Goal: Task Accomplishment & Management: Manage account settings

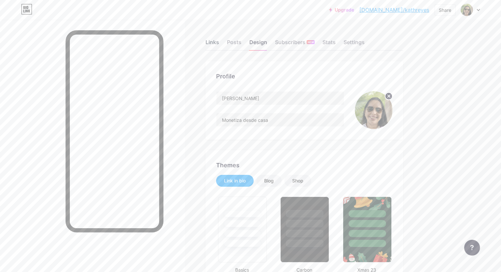
click at [219, 45] on div "Links" at bounding box center [213, 44] width 14 height 12
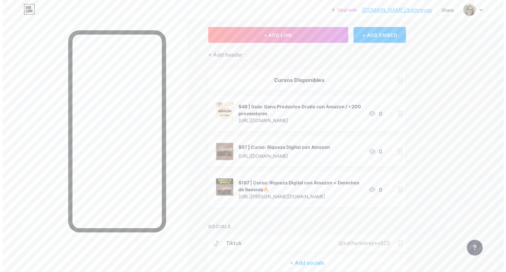
scroll to position [33, 0]
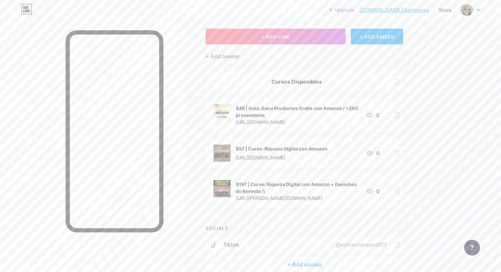
click at [388, 33] on div "+ ADD EMBED" at bounding box center [377, 37] width 52 height 16
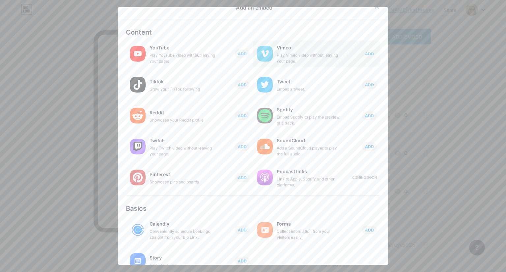
scroll to position [0, 0]
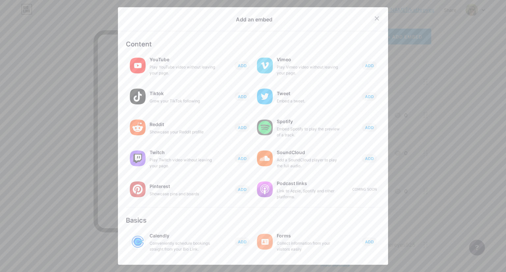
click at [374, 15] on div at bounding box center [377, 19] width 12 height 12
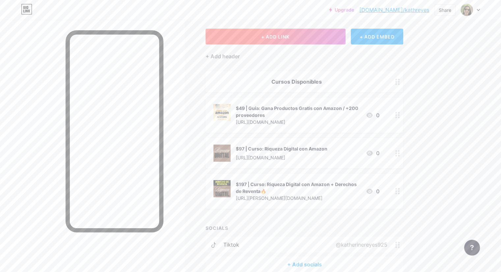
click at [334, 34] on button "+ ADD LINK" at bounding box center [276, 37] width 140 height 16
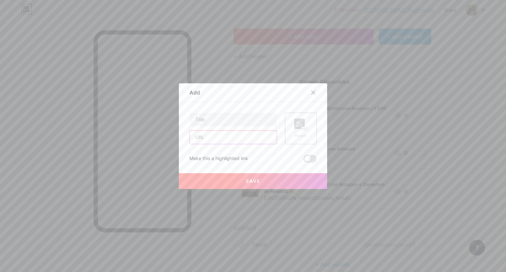
click at [219, 137] on input "text" at bounding box center [233, 137] width 87 height 13
paste input "[URL][DOMAIN_NAME][PHONE_NUMBER].."
type input "[URL][DOMAIN_NAME][PHONE_NUMBER].."
click at [227, 119] on input "text" at bounding box center [233, 119] width 87 height 13
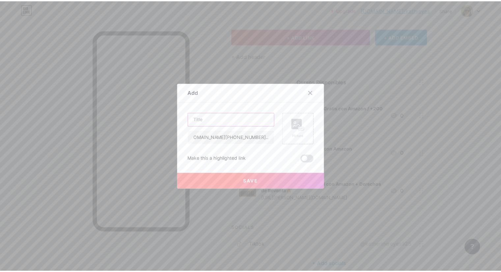
scroll to position [0, 0]
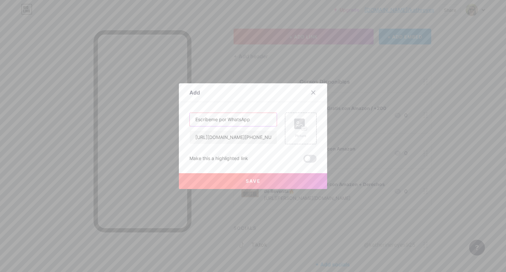
type input "Escríbeme por WhatsApp"
click at [302, 127] on rect at bounding box center [304, 128] width 5 height 3
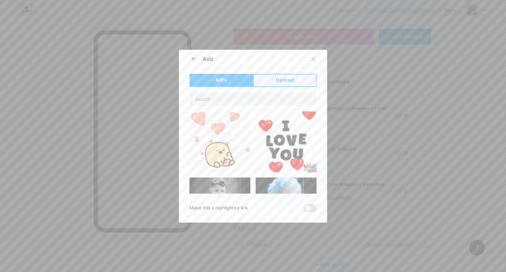
click at [279, 82] on span "Upload" at bounding box center [285, 80] width 18 height 7
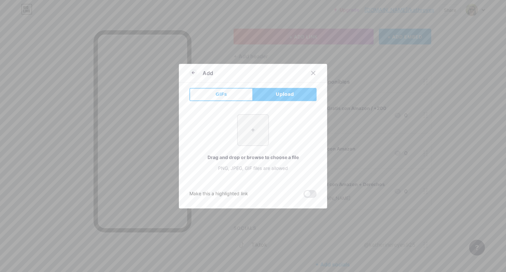
click at [252, 127] on input "file" at bounding box center [253, 130] width 31 height 31
type input "C:\fakepath\wap.jpg"
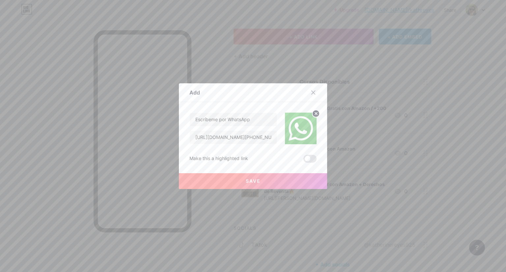
click at [261, 179] on button "Save" at bounding box center [253, 181] width 148 height 16
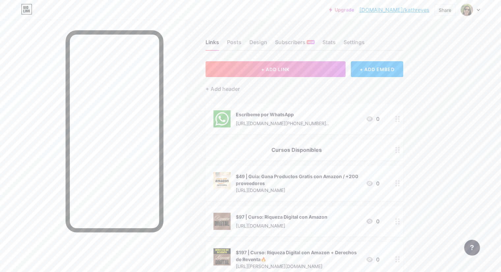
click at [286, 114] on div "Escríbeme por WhatsApp" at bounding box center [282, 114] width 93 height 7
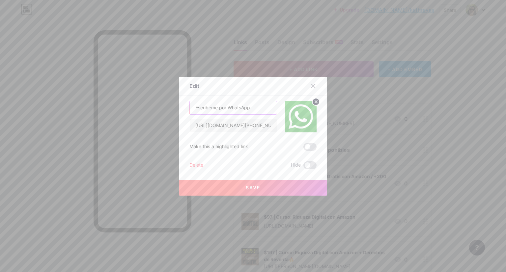
click at [193, 107] on input "Escríbeme por WhatsApp" at bounding box center [233, 107] width 87 height 13
type input "¿Preguntas? Escríbeme por WhatsApp"
click at [251, 185] on span "Save" at bounding box center [253, 188] width 15 height 6
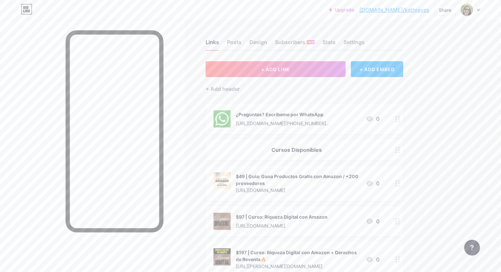
click at [431, 57] on div "Links Posts Design Subscribers NEW Stats Settings + ADD LINK + ADD EMBED + Add …" at bounding box center [215, 197] width 431 height 354
click at [469, 52] on div "Upgrade [DOMAIN_NAME]/kathre... [DOMAIN_NAME]/kathreyes Share Switch accounts […" at bounding box center [250, 187] width 501 height 374
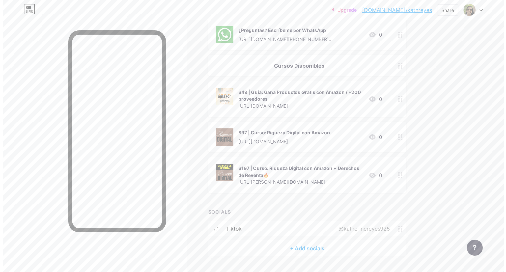
scroll to position [68, 0]
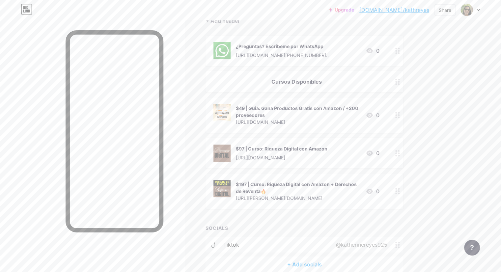
click at [380, 51] on div "¿Preguntas? Escríbeme por WhatsApp [URL][DOMAIN_NAME][PHONE_NUMBER].. 0" at bounding box center [297, 50] width 166 height 17
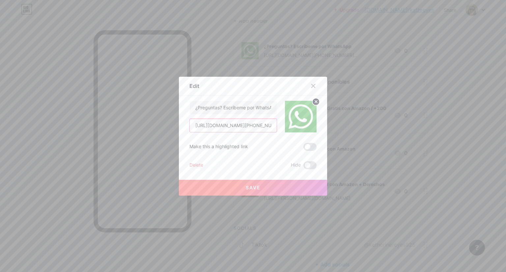
click at [238, 126] on input "[URL][DOMAIN_NAME][PHONE_NUMBER].." at bounding box center [233, 125] width 87 height 13
paste input "[DOMAIN_NAME]/rbei05"
type input "[DOMAIN_NAME]/rbei05"
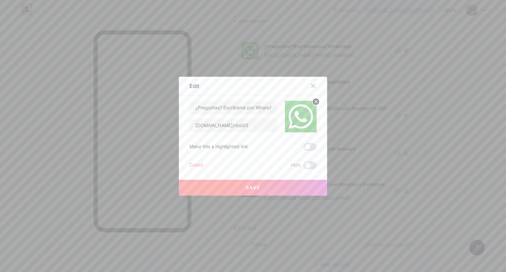
click at [265, 187] on button "Save" at bounding box center [253, 188] width 148 height 16
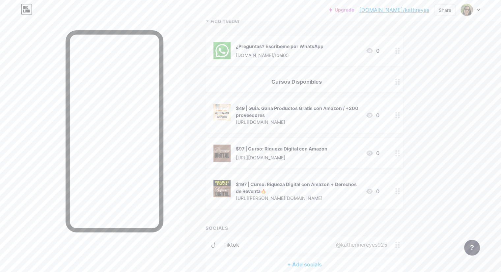
click at [403, 49] on div at bounding box center [397, 51] width 11 height 30
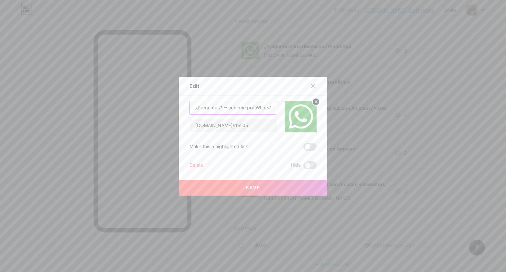
click at [193, 106] on input "¿Preguntas? Escríbeme por WhatsApp" at bounding box center [233, 107] width 87 height 13
type input "5¿Preguntas? Escríbeme por WhatsApp"
click at [257, 187] on span "Save" at bounding box center [253, 188] width 15 height 6
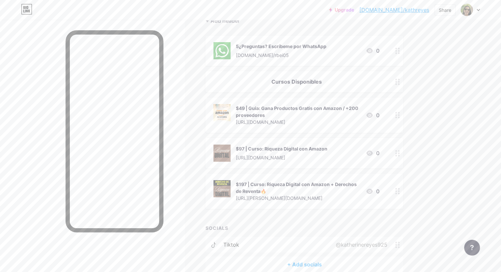
click at [327, 54] on div "[DOMAIN_NAME]/rbei05" at bounding box center [281, 55] width 91 height 7
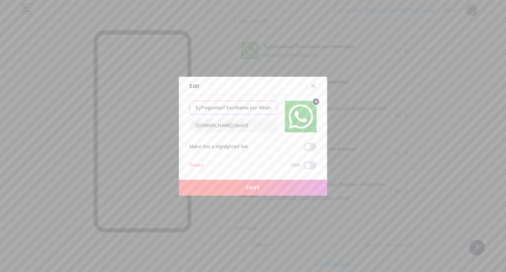
drag, startPoint x: 195, startPoint y: 106, endPoint x: 189, endPoint y: 107, distance: 6.3
click at [190, 107] on input "5¿Preguntas? Escríbeme por WhatsApp" at bounding box center [233, 107] width 87 height 13
type input "6¿Preguntas? Escríbeme por WhatsApp"
click at [239, 126] on input "[DOMAIN_NAME]/rbei05" at bounding box center [233, 125] width 87 height 13
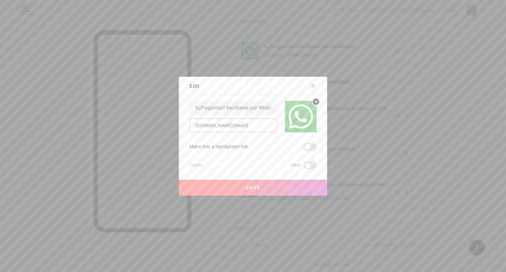
click at [239, 126] on input "[DOMAIN_NAME]/rbei05" at bounding box center [233, 125] width 87 height 13
paste input "[URL][DOMAIN_NAME][PHONE_NUMBER].."
type input "[URL][DOMAIN_NAME][PHONE_NUMBER].."
click at [264, 189] on button "Save" at bounding box center [253, 188] width 148 height 16
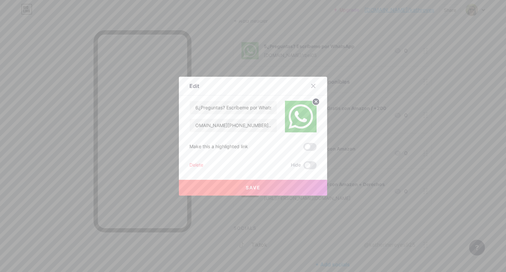
scroll to position [0, 0]
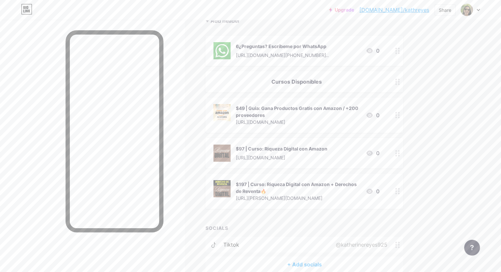
click at [329, 44] on div "6¿Preguntas? Escríbeme por WhatsApp" at bounding box center [282, 46] width 93 height 7
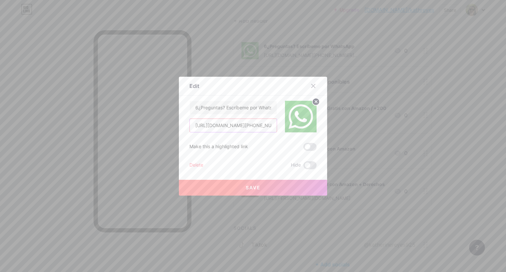
click at [233, 127] on input "[URL][DOMAIN_NAME][PHONE_NUMBER].." at bounding box center [233, 125] width 87 height 13
paste input "[DOMAIN_NAME][URL][PHONE_NUMBER],"
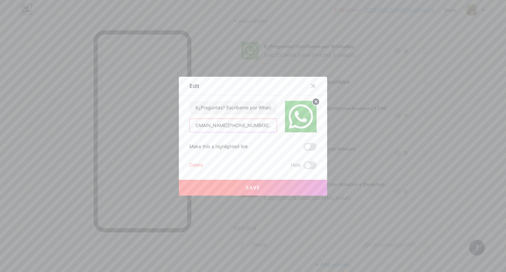
type input "[URL][DOMAIN_NAME][PHONE_NUMBER].."
click at [238, 125] on input "[URL][DOMAIN_NAME][PHONE_NUMBER].." at bounding box center [233, 125] width 87 height 13
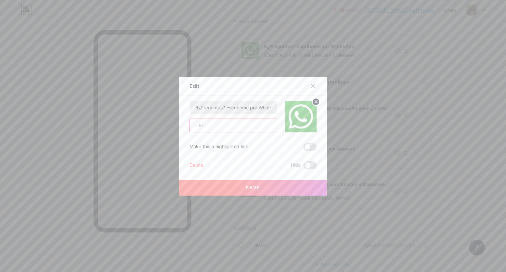
paste input "[URL][DOMAIN_NAME][PHONE_NUMBER].."
type input "[URL][DOMAIN_NAME][PHONE_NUMBER].."
drag, startPoint x: 195, startPoint y: 104, endPoint x: 184, endPoint y: 104, distance: 11.2
click at [184, 104] on div "Edit Content YouTube Play YouTube video without leaving your page. ADD Vimeo Pl…" at bounding box center [253, 136] width 148 height 119
type input "4¿Preguntas? Escríbeme por WhatsApp"
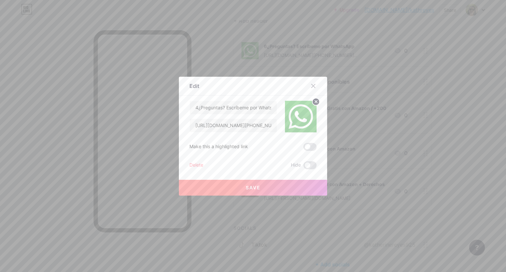
click at [259, 188] on button "Save" at bounding box center [253, 188] width 148 height 16
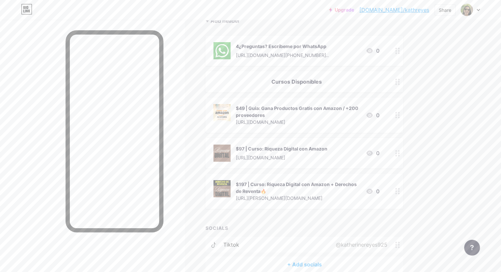
click at [329, 42] on div "4¿Preguntas? Escríbeme por WhatsApp [URL][DOMAIN_NAME][PHONE_NUMBER].." at bounding box center [282, 50] width 93 height 17
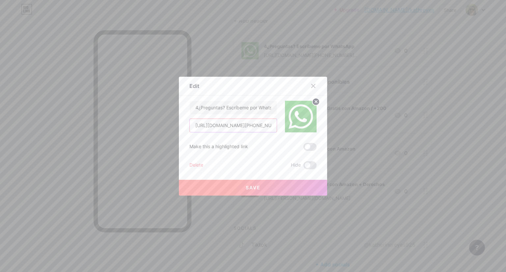
click at [239, 125] on input "[URL][DOMAIN_NAME][PHONE_NUMBER].." at bounding box center [233, 125] width 87 height 13
paste input "whatsapp://send?phone=[PHONE_NUMBER]&text=Hola%20quiero%20información"
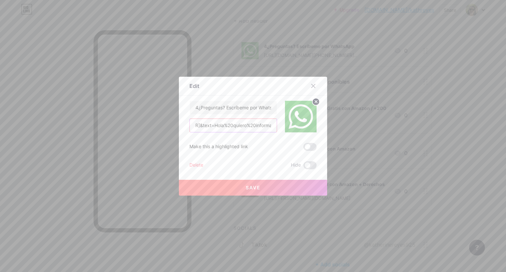
type input "whatsapp://send?phone=[PHONE_NUMBER]&text=Hola%20quiero%20información"
click at [249, 188] on span "Save" at bounding box center [253, 188] width 15 height 6
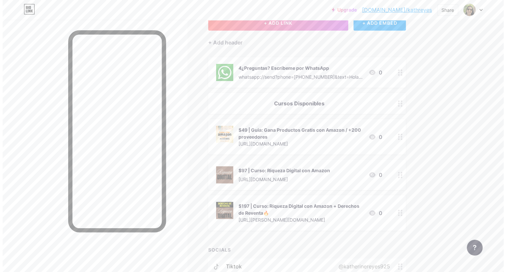
scroll to position [35, 0]
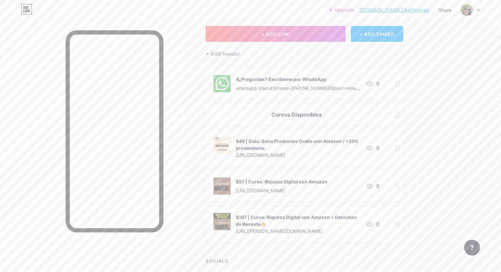
click at [361, 83] on div "4¿Preguntas? Escríbeme por WhatsApp whatsapp://send?phone=[PHONE_NUMBER]&text=H…" at bounding box center [298, 83] width 125 height 17
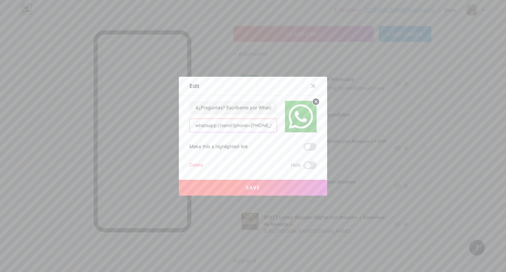
click at [262, 127] on input "whatsapp://send?phone=[PHONE_NUMBER]&text=Hola%20quiero%20información" at bounding box center [233, 125] width 87 height 13
click at [268, 193] on button "Save" at bounding box center [253, 188] width 148 height 16
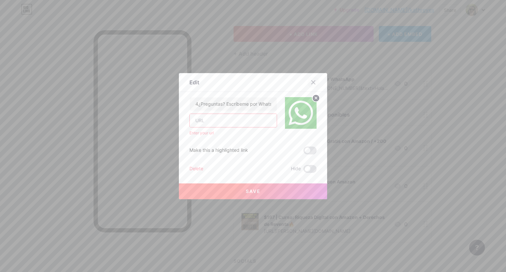
click at [311, 82] on icon at bounding box center [313, 82] width 5 height 5
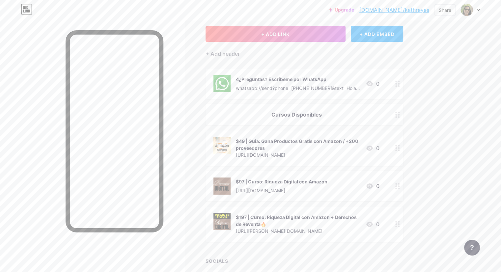
click at [403, 36] on div "+ ADD EMBED" at bounding box center [377, 34] width 52 height 16
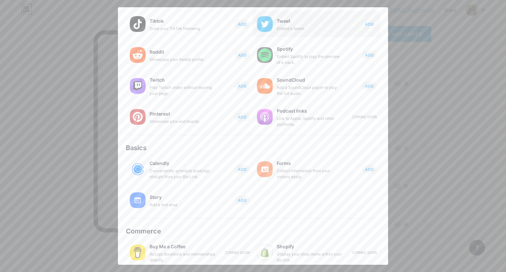
scroll to position [78, 0]
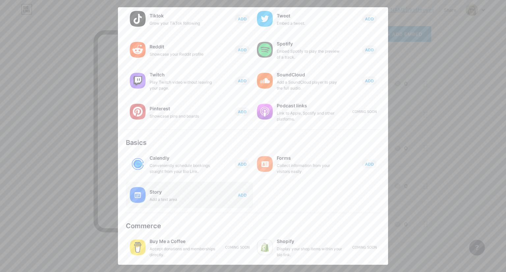
click at [158, 194] on div "Story" at bounding box center [183, 192] width 66 height 9
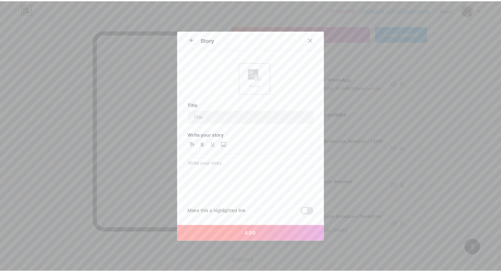
scroll to position [0, 0]
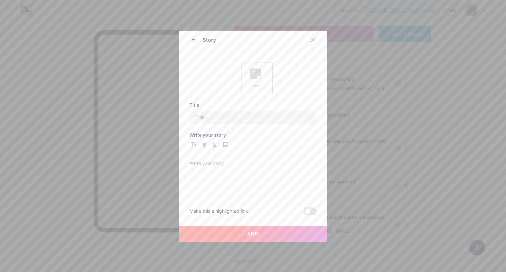
click at [256, 86] on div "Picture" at bounding box center [257, 85] width 13 height 5
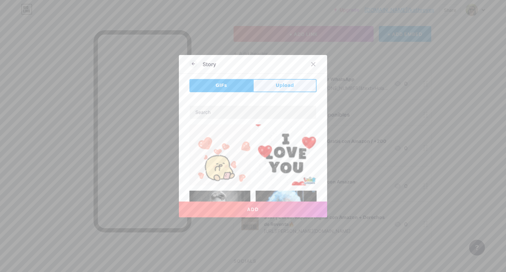
click at [281, 83] on span "Upload" at bounding box center [285, 85] width 18 height 7
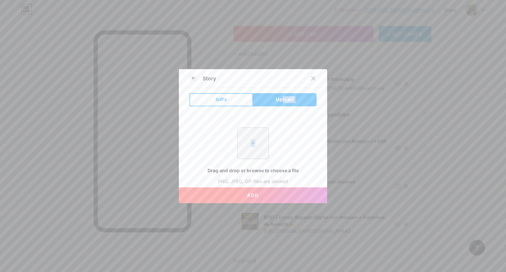
click at [281, 106] on div "GIFs Upload + Drag and drop or browse to choose a file PNG, JPEG, GIF files are…" at bounding box center [253, 143] width 127 height 100
click at [283, 101] on span "Upload" at bounding box center [285, 99] width 18 height 7
click at [250, 143] on input "file" at bounding box center [253, 143] width 31 height 31
type input "C:\fakepath\wap.jpg"
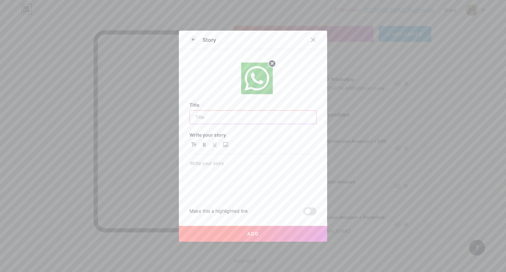
click at [224, 115] on input "text" at bounding box center [253, 117] width 127 height 13
type input "¿Preguntas? Escríbeme por WhatsApp"
click at [208, 160] on p at bounding box center [253, 164] width 127 height 9
click at [225, 154] on div "[PHONE_NUMBER]" at bounding box center [253, 169] width 127 height 56
click at [226, 159] on div "[PHONE_NUMBER]" at bounding box center [253, 169] width 127 height 56
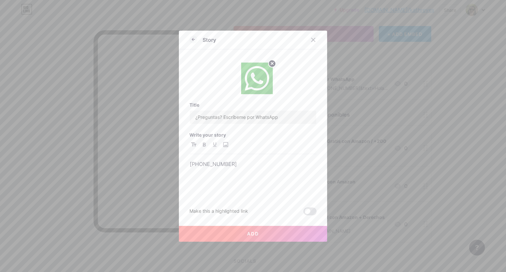
click at [247, 156] on div "[PHONE_NUMBER]" at bounding box center [253, 169] width 127 height 56
click at [249, 167] on p "[PHONE_NUMBER]" at bounding box center [253, 164] width 127 height 9
click at [190, 163] on p "[PHONE_NUMBER]" at bounding box center [253, 164] width 127 height 9
drag, startPoint x: 239, startPoint y: 169, endPoint x: 247, endPoint y: 166, distance: 8.8
click at [239, 169] on div "[PHONE_NUMBER]" at bounding box center [253, 178] width 127 height 37
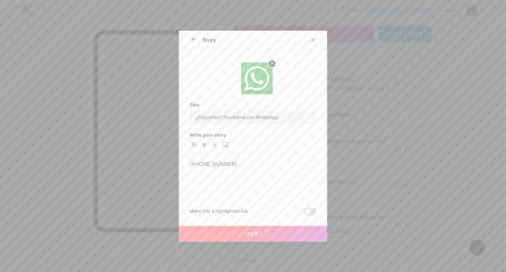
click at [233, 149] on div at bounding box center [253, 148] width 127 height 14
click at [231, 157] on div "[PHONE_NUMBER]" at bounding box center [253, 169] width 127 height 56
drag, startPoint x: 221, startPoint y: 116, endPoint x: 324, endPoint y: 113, distance: 103.6
click at [324, 113] on div "Story Title ¿Preguntas? Escríbeme por WhatsApp Write your story [PHONE_NUMBER] …" at bounding box center [253, 136] width 148 height 211
type input "¿Preguntas?"
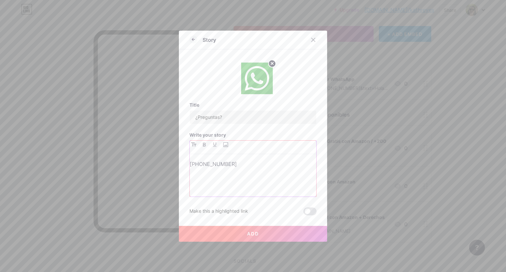
click at [192, 160] on p "[PHONE_NUMBER]" at bounding box center [253, 164] width 127 height 9
click at [203, 143] on icon "button" at bounding box center [204, 145] width 3 height 4
click at [268, 157] on div "Escríbeme por WhatsApp [PHONE_NUMBER]" at bounding box center [253, 169] width 127 height 56
click at [261, 165] on p "Escríbeme por WhatsApp [PHONE_NUMBER]" at bounding box center [253, 169] width 127 height 18
click at [249, 232] on span "Add" at bounding box center [253, 234] width 12 height 6
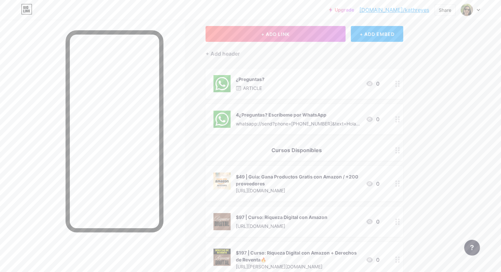
click at [361, 116] on div "4¿Preguntas? Escríbeme por WhatsApp" at bounding box center [298, 114] width 125 height 7
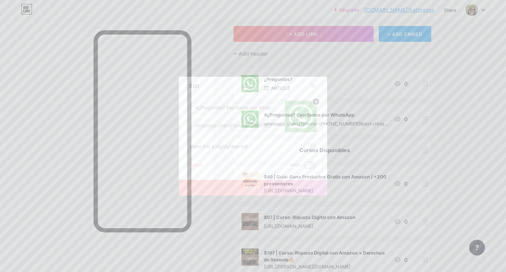
click at [198, 166] on div "Delete" at bounding box center [197, 166] width 14 height 8
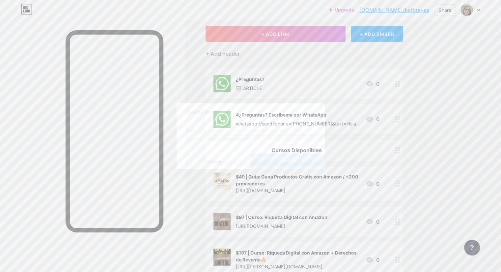
click at [288, 159] on span "Confirm" at bounding box center [288, 161] width 20 height 7
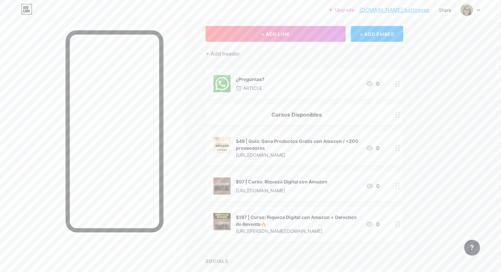
click at [307, 78] on div "¿Preguntas? ARTICLE 0" at bounding box center [297, 83] width 166 height 17
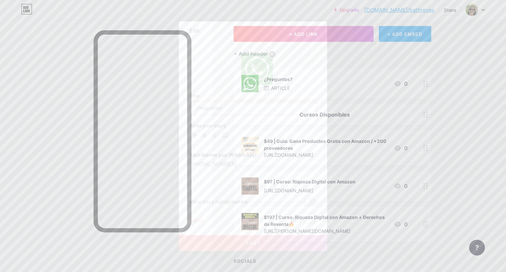
click at [243, 105] on input "¿Preguntas?" at bounding box center [253, 108] width 127 height 13
type input "¿Preguntas? Escríbeme..."
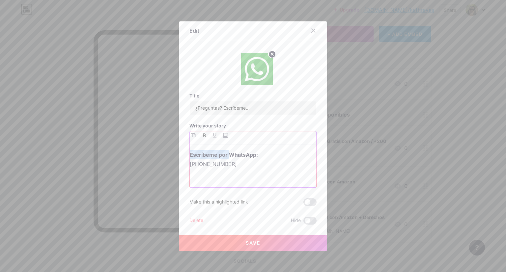
drag, startPoint x: 225, startPoint y: 155, endPoint x: 154, endPoint y: 157, distance: 71.2
click at [154, 157] on div "Edit Title ¿Preguntas? Escríbeme... Write your story Escríbeme por WhatsApp: [P…" at bounding box center [253, 136] width 506 height 272
click at [260, 245] on button "Save" at bounding box center [253, 243] width 148 height 16
